Goal: Information Seeking & Learning: Learn about a topic

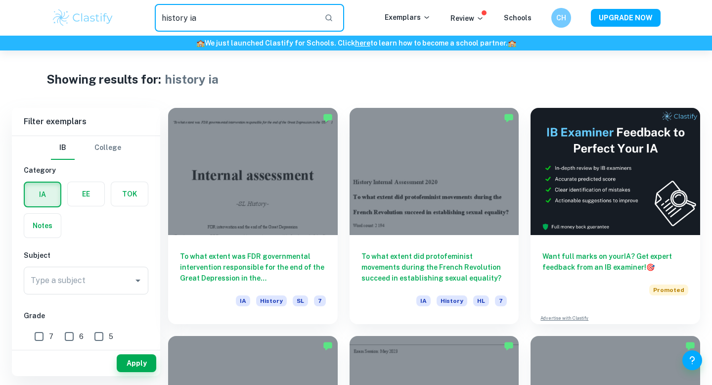
click at [271, 29] on input "history ia" at bounding box center [236, 18] width 162 height 28
type input "comparative study"
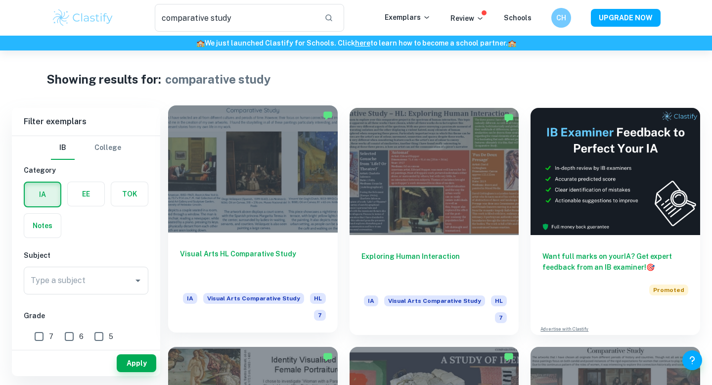
click at [284, 212] on div at bounding box center [253, 168] width 170 height 127
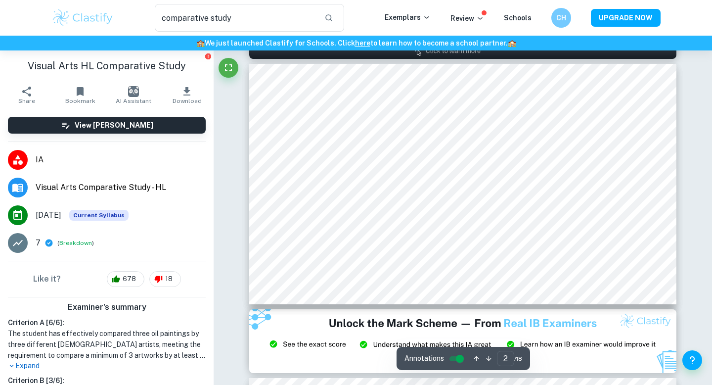
scroll to position [312, 0]
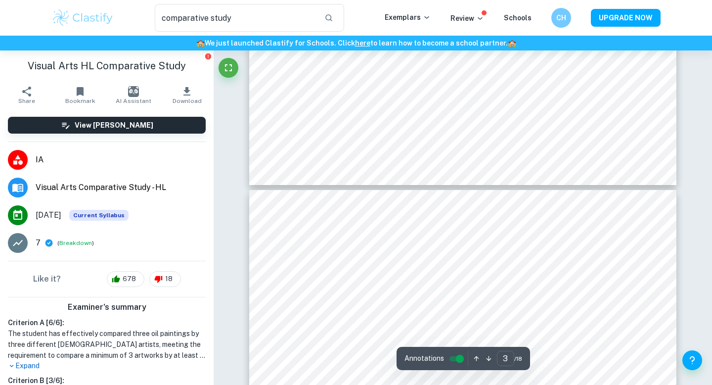
type input "4"
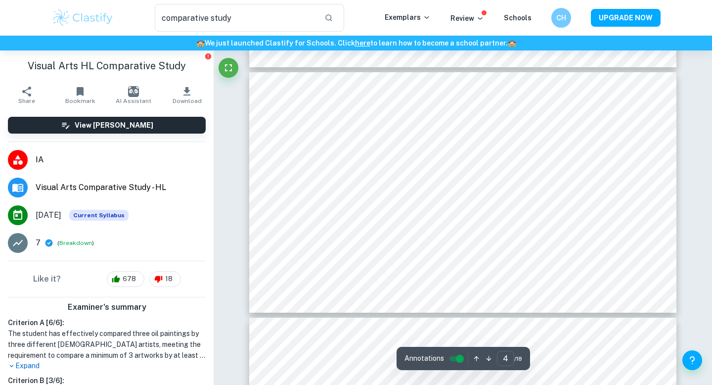
scroll to position [863, 0]
